Goal: Check status: Check status

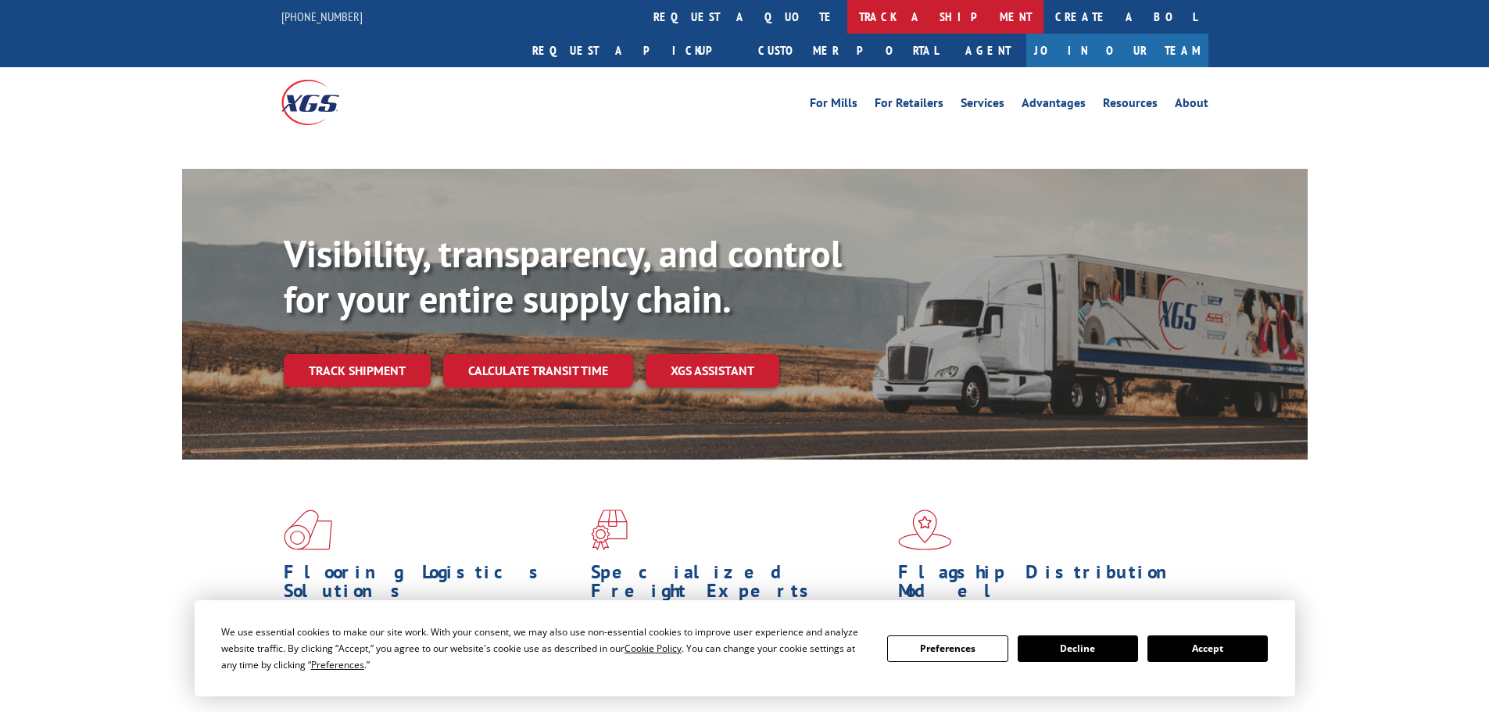
click at [847, 16] on link "track a shipment" at bounding box center [945, 17] width 196 height 34
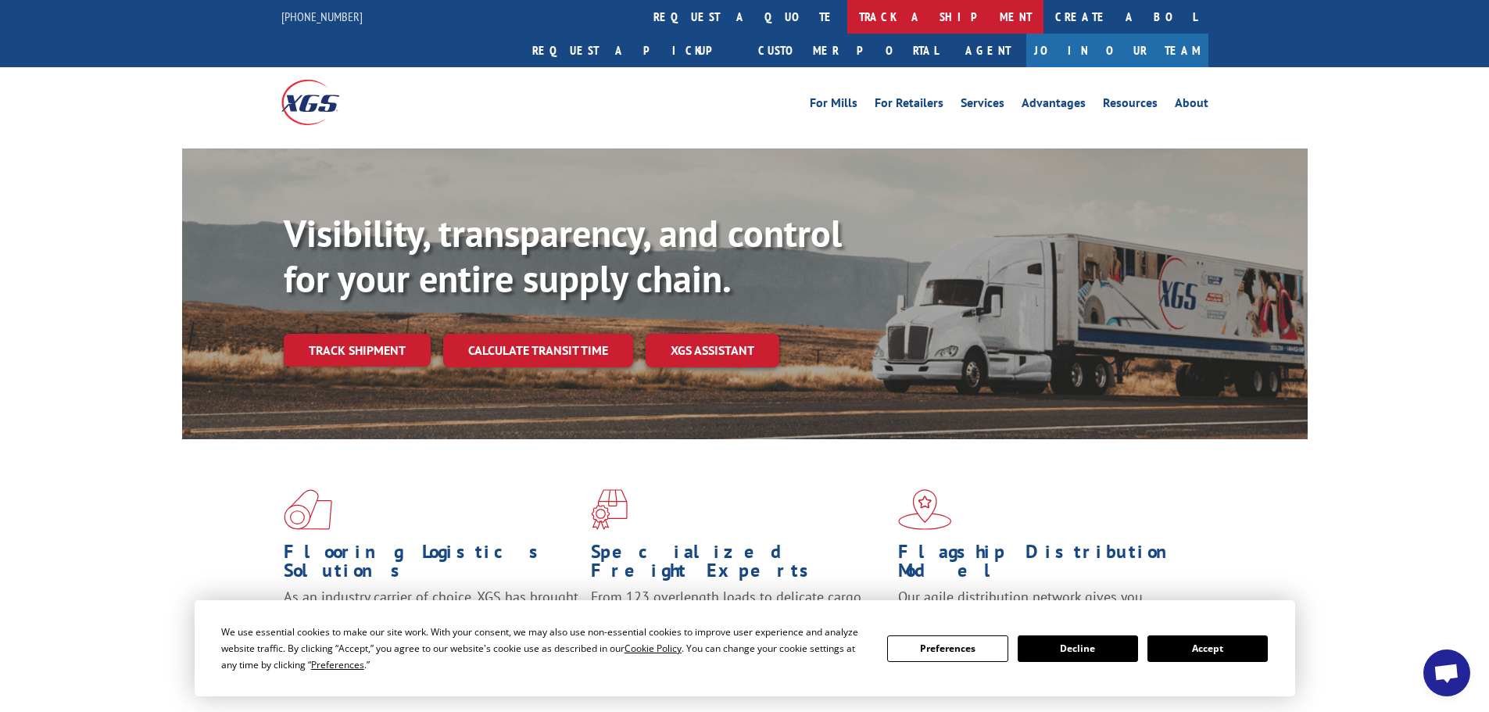
click at [847, 14] on link "track a shipment" at bounding box center [945, 17] width 196 height 34
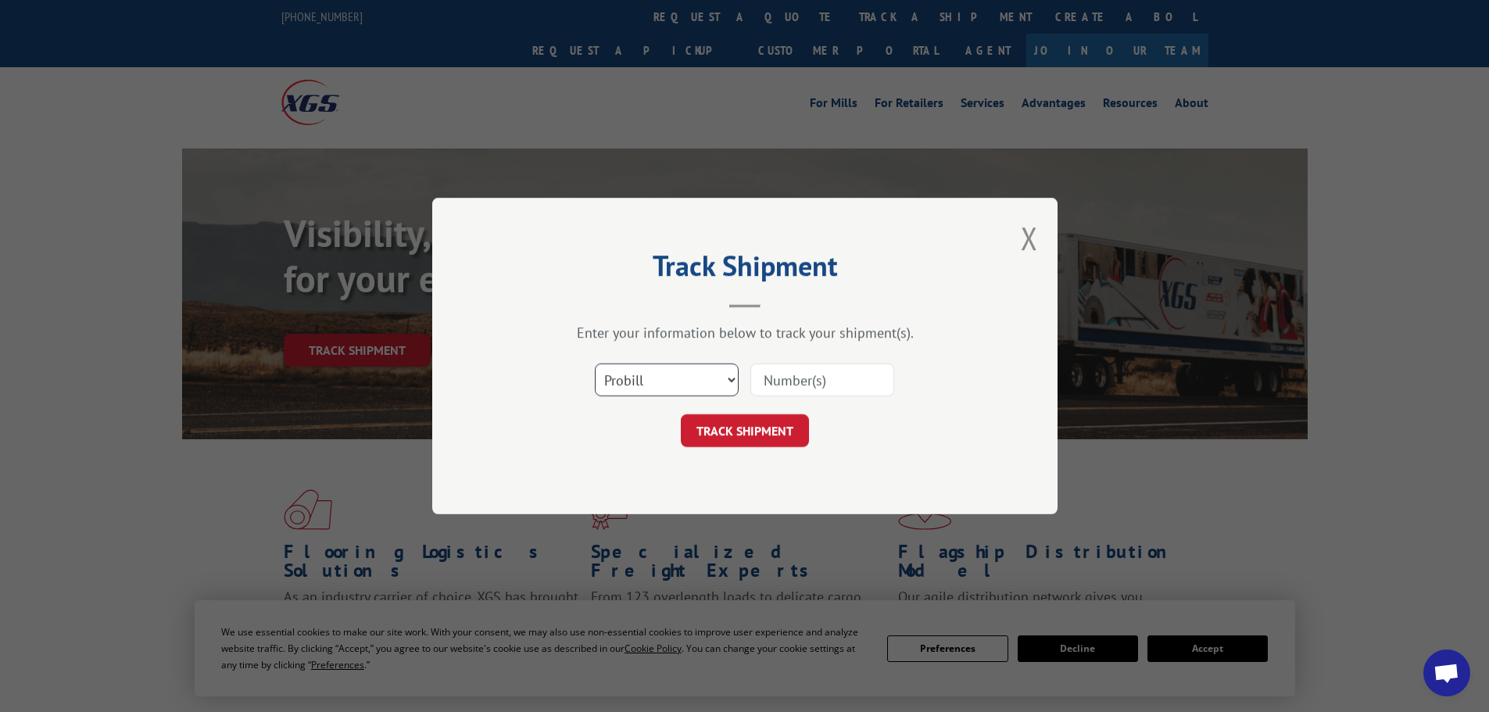
click at [660, 381] on select "Select category... Probill BOL PO" at bounding box center [667, 379] width 144 height 33
select select "bol"
click at [595, 363] on select "Select category... Probill BOL PO" at bounding box center [667, 379] width 144 height 33
click at [763, 378] on input at bounding box center [822, 379] width 144 height 33
paste input "5252202"
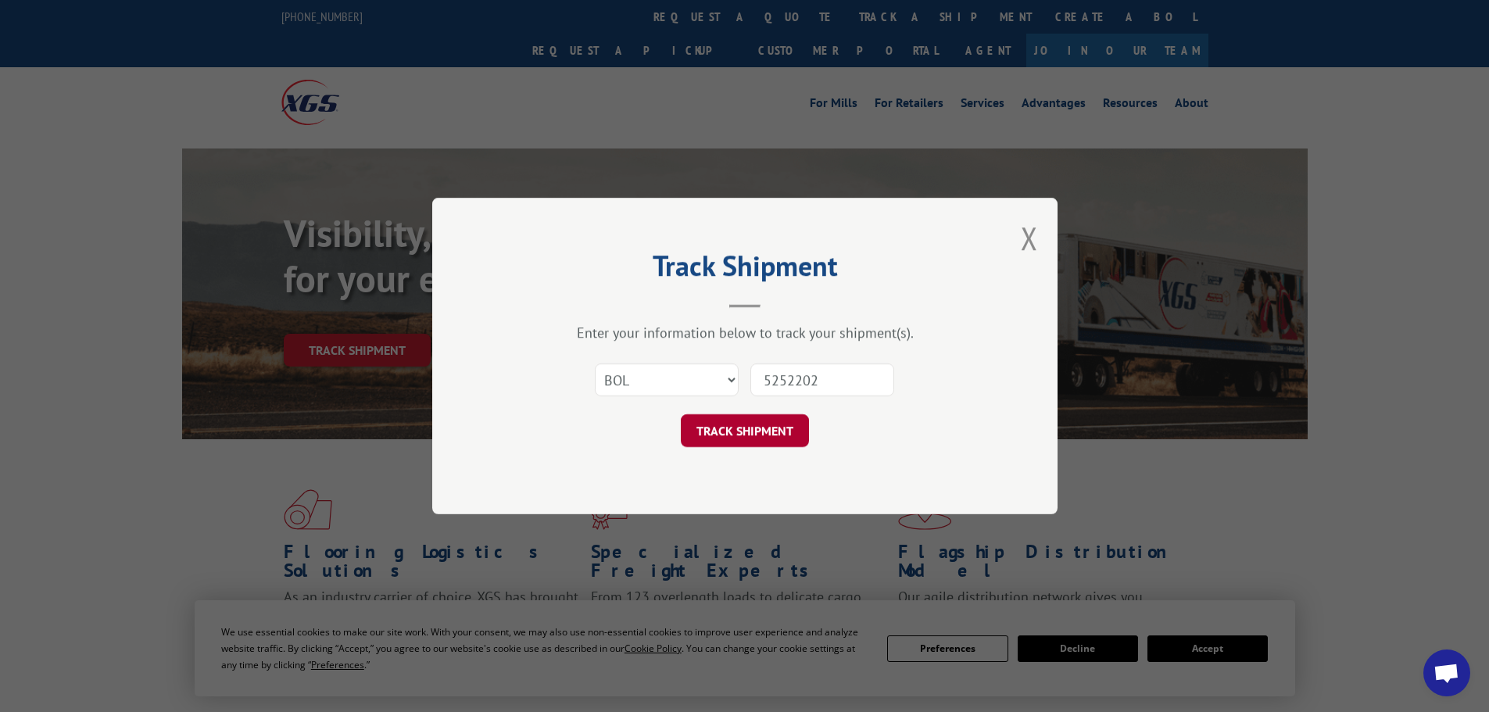
type input "5252202"
click at [716, 423] on button "TRACK SHIPMENT" at bounding box center [745, 430] width 128 height 33
